Goal: Use online tool/utility: Utilize a website feature to perform a specific function

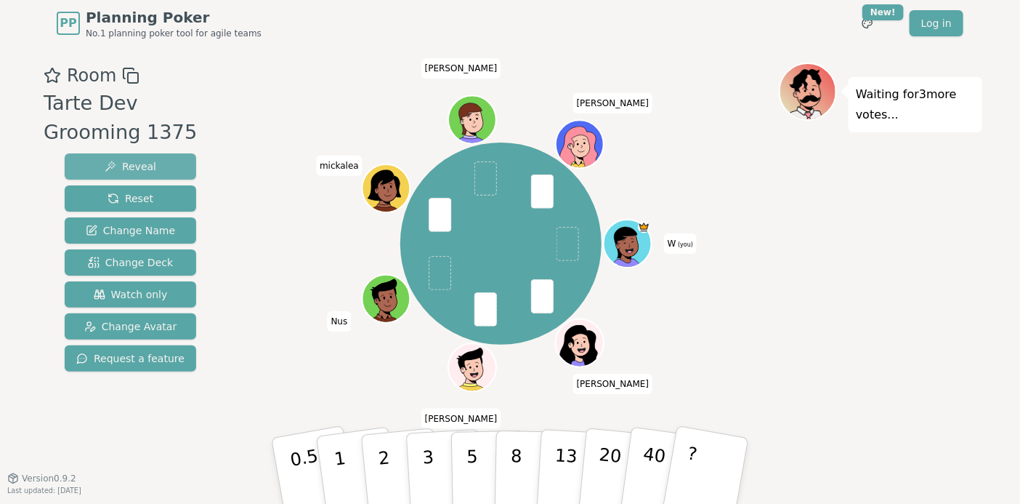
click at [135, 168] on span "Reveal" at bounding box center [131, 166] width 52 height 15
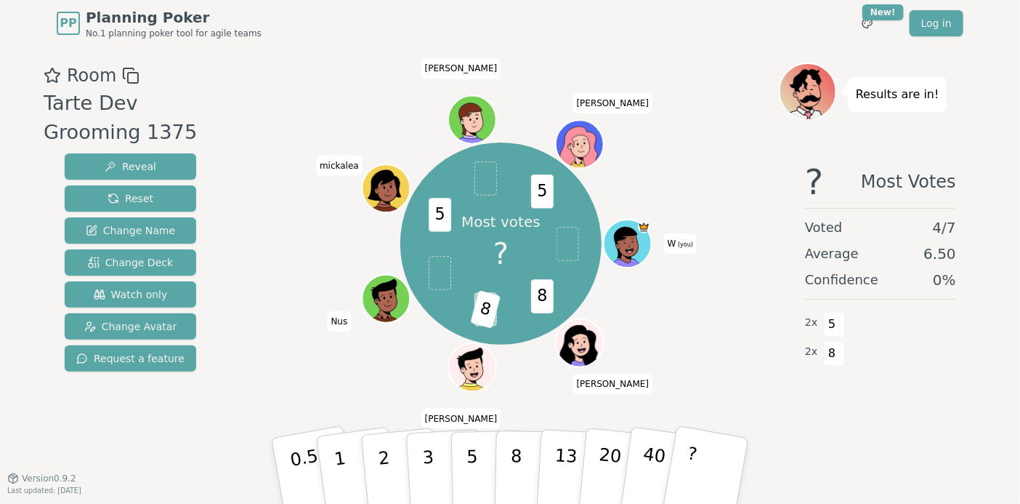
drag, startPoint x: 568, startPoint y: 452, endPoint x: 251, endPoint y: 356, distance: 331.0
click at [246, 360] on div "Most votes ? 8 ? 8 5 5 W (you) [PERSON_NAME] [PERSON_NAME] Nus mickalea [PERSON…" at bounding box center [501, 244] width 556 height 310
click at [128, 262] on span "Change Deck" at bounding box center [130, 262] width 85 height 15
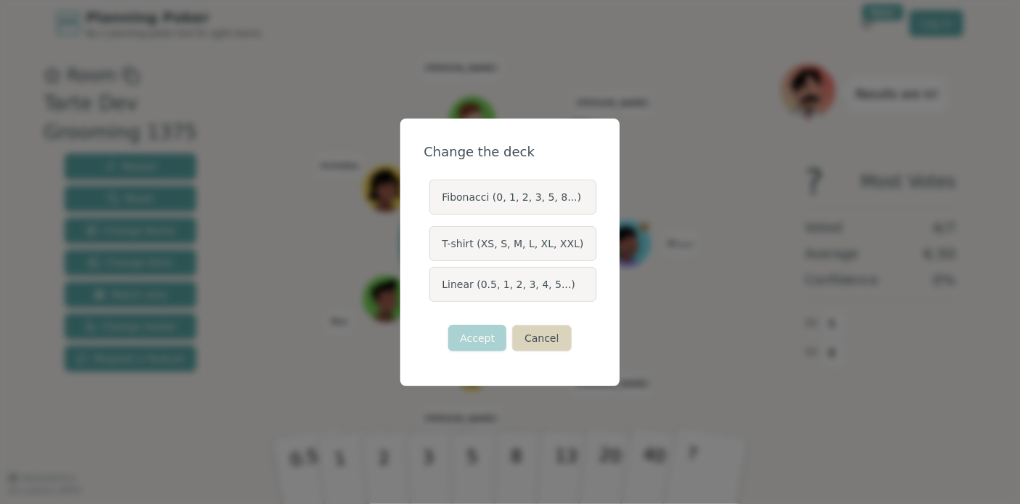
click at [546, 337] on button "Cancel" at bounding box center [541, 338] width 59 height 26
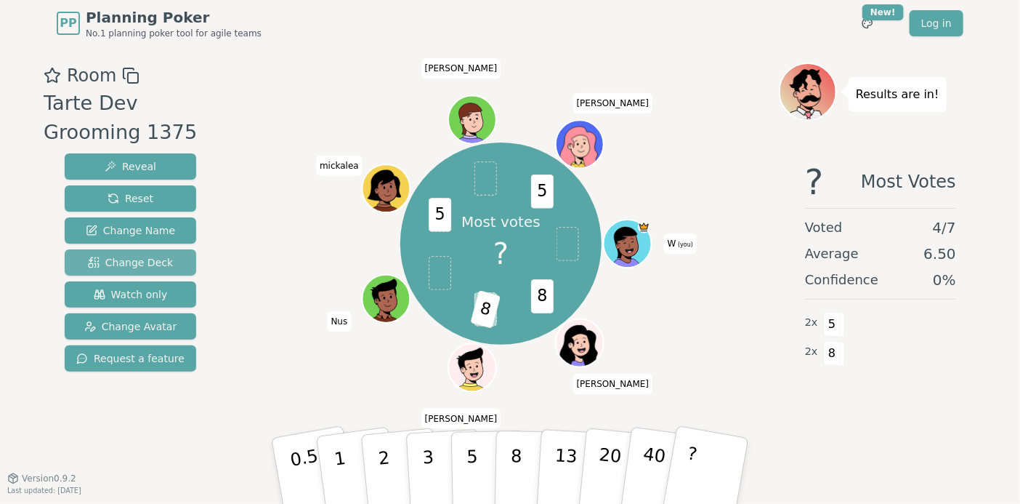
click at [148, 264] on span "Change Deck" at bounding box center [130, 262] width 85 height 15
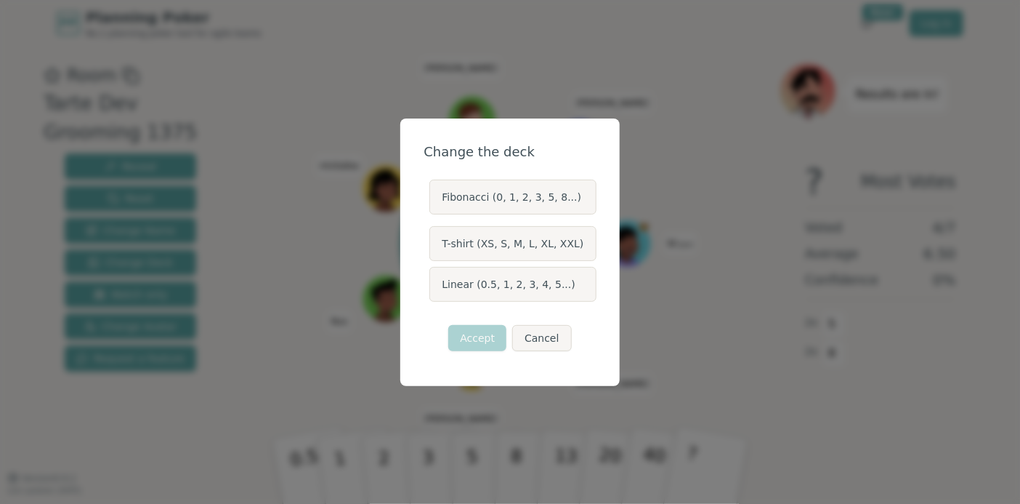
click at [491, 196] on label "Fibonacci (0, 1, 2, 3, 5, 8...)" at bounding box center [512, 196] width 166 height 35
click at [435, 196] on button "Fibonacci (0, 1, 2, 3, 5, 8...)" at bounding box center [429, 197] width 12 height 12
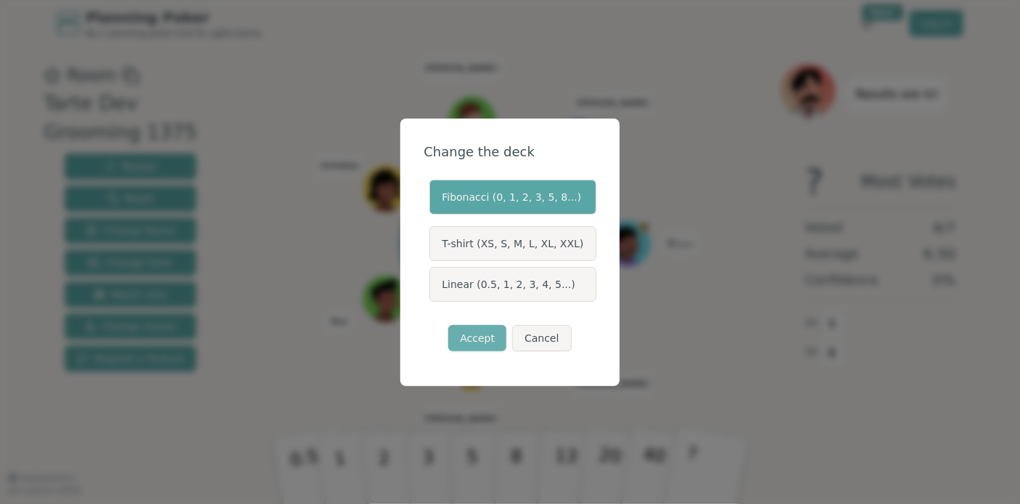
click at [479, 339] on button "Accept" at bounding box center [477, 338] width 58 height 26
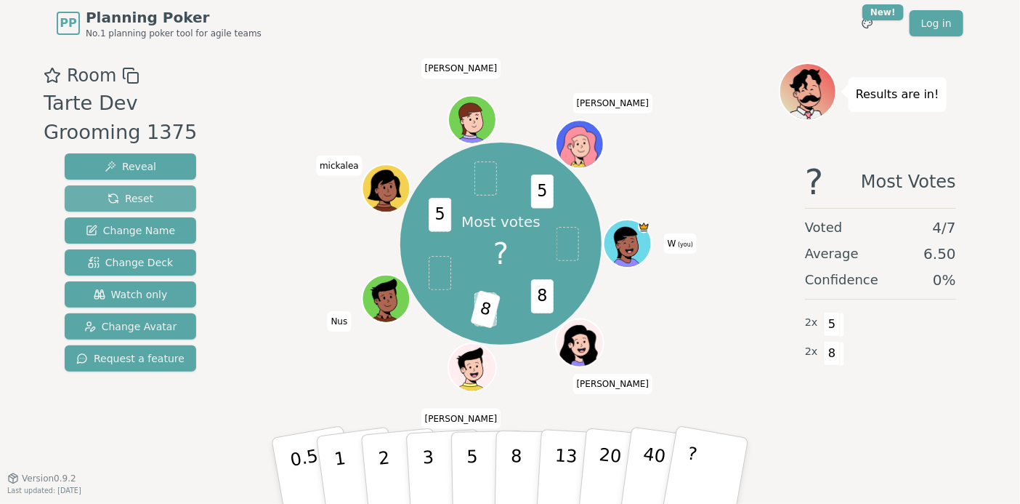
click at [132, 198] on span "Reset" at bounding box center [131, 198] width 46 height 15
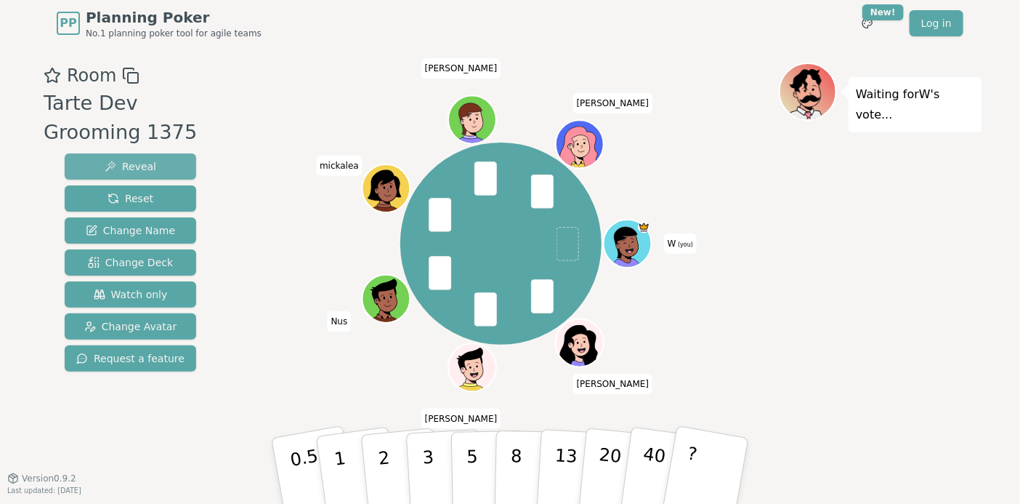
click at [134, 171] on span "Reveal" at bounding box center [131, 166] width 52 height 15
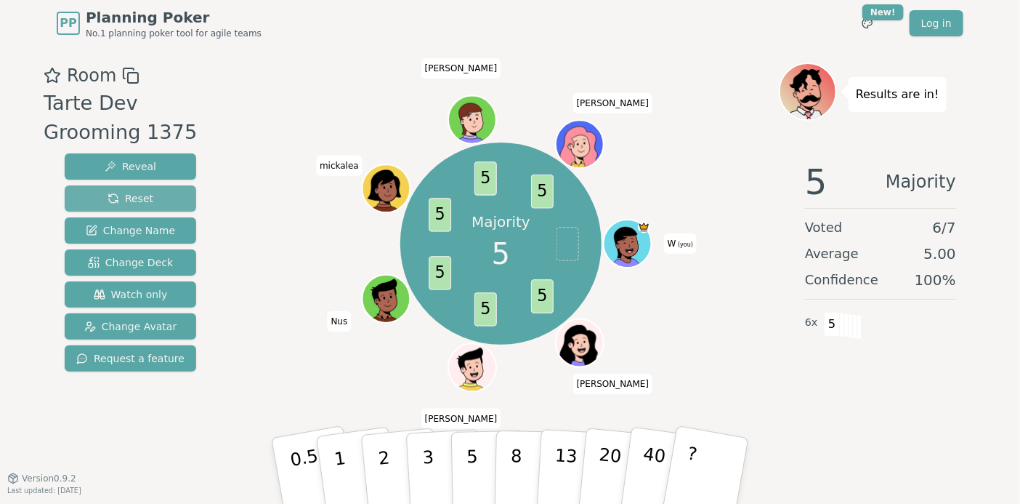
click at [141, 196] on span "Reset" at bounding box center [131, 198] width 46 height 15
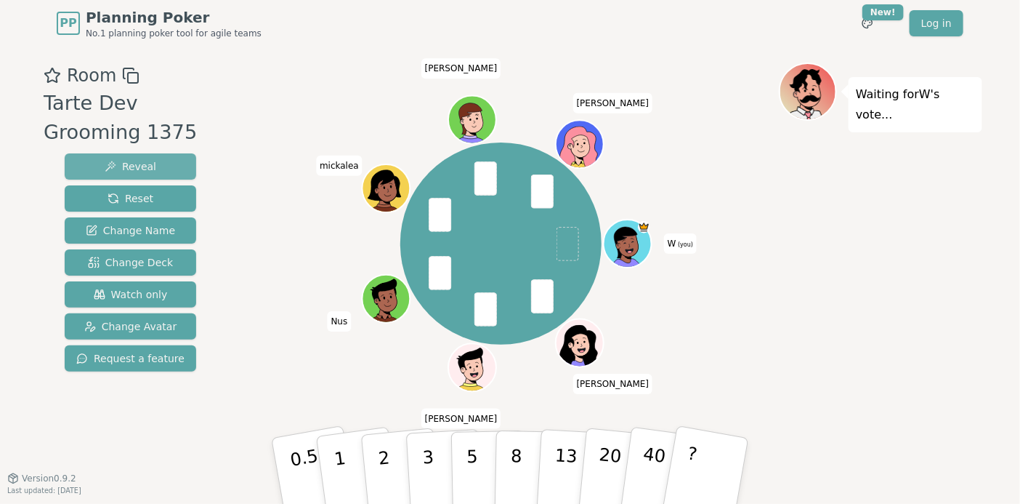
click at [169, 163] on button "Reveal" at bounding box center [131, 166] width 132 height 26
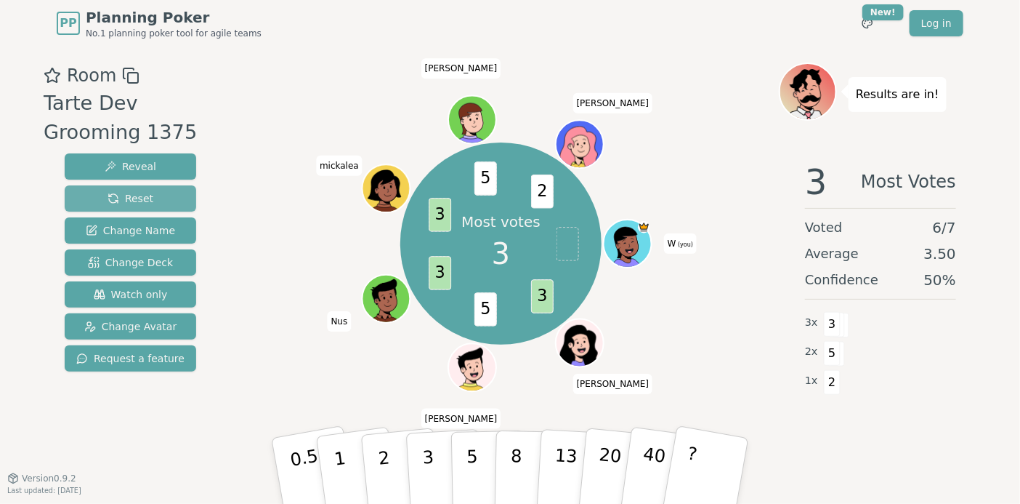
click at [137, 201] on span "Reset" at bounding box center [131, 198] width 46 height 15
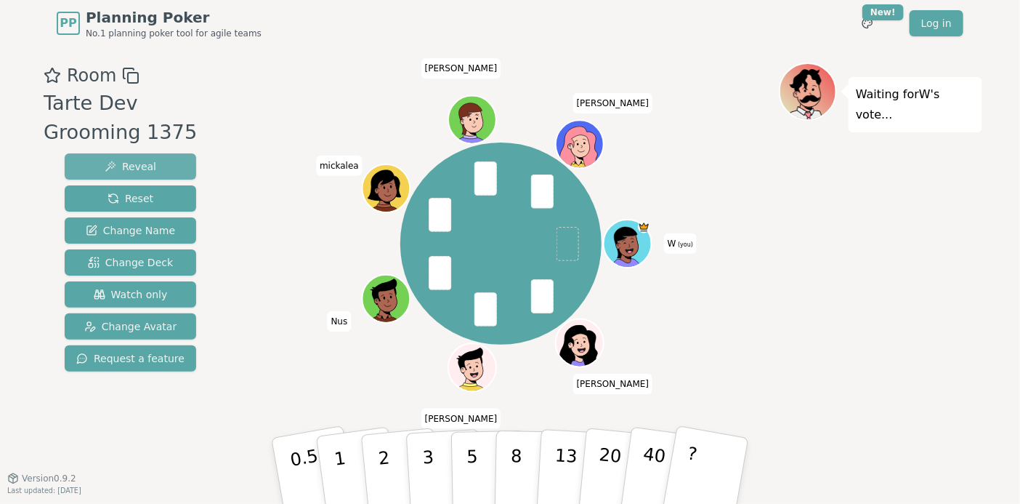
click at [142, 165] on span "Reveal" at bounding box center [131, 166] width 52 height 15
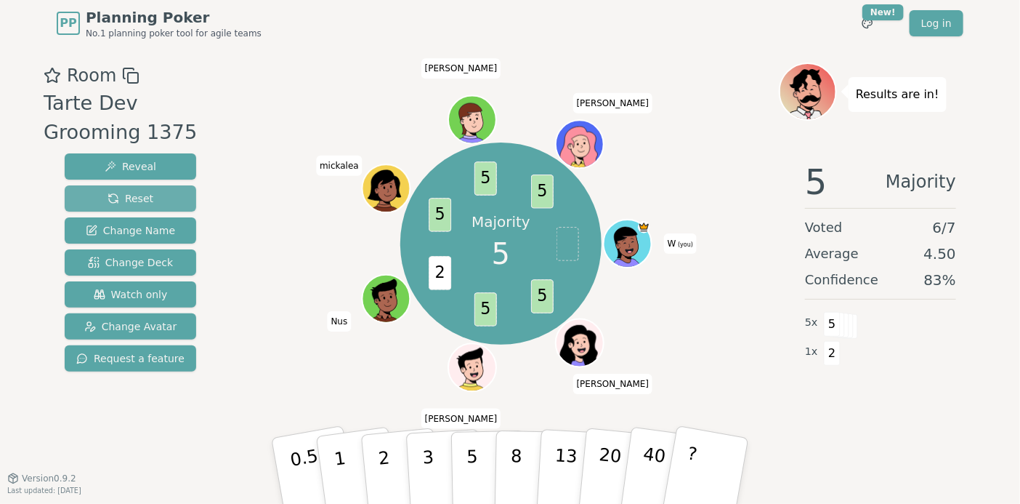
click at [146, 201] on span "Reset" at bounding box center [131, 198] width 46 height 15
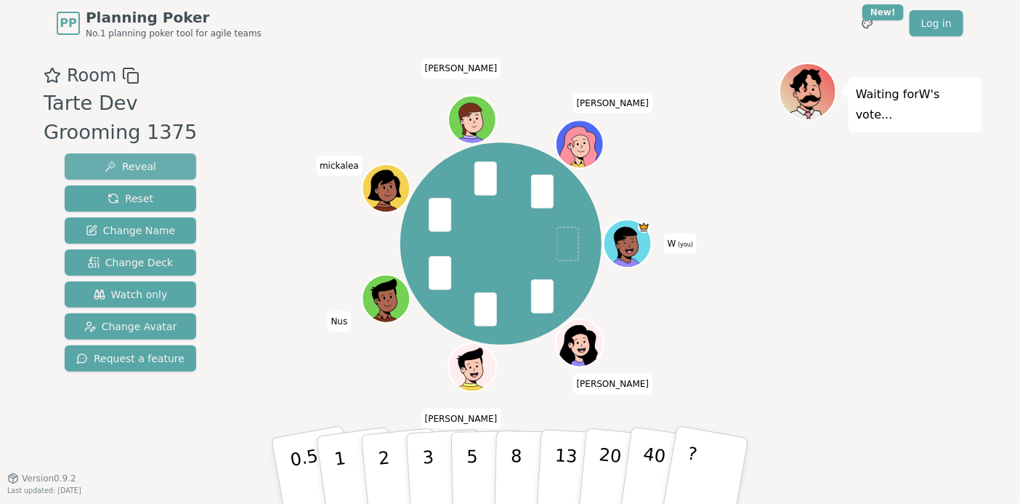
click at [153, 161] on span "Reveal" at bounding box center [131, 166] width 52 height 15
